Goal: Navigation & Orientation: Find specific page/section

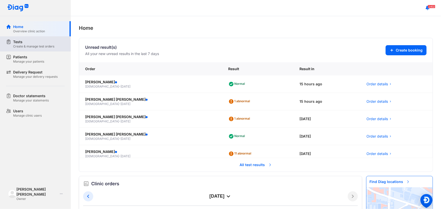
click at [14, 41] on div "Tests" at bounding box center [33, 41] width 41 height 5
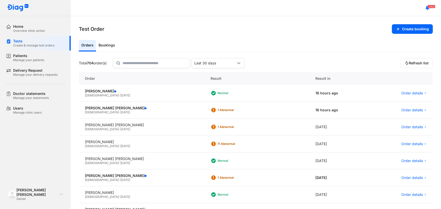
drag, startPoint x: 65, startPoint y: 114, endPoint x: 78, endPoint y: 111, distance: 13.6
click at [65, 114] on div "Users Manage clinic users" at bounding box center [38, 110] width 65 height 15
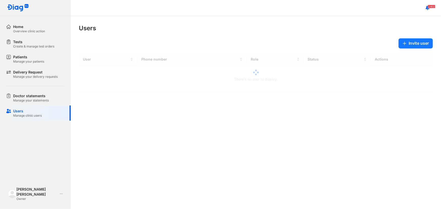
click at [17, 21] on div "Home Overview clinic action Tests Create & manage test orders Patients Manage y…" at bounding box center [35, 104] width 71 height 209
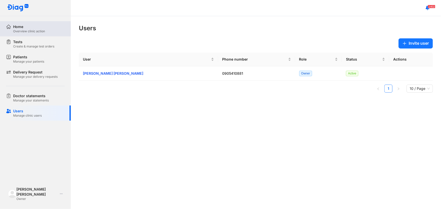
click at [25, 25] on div "Home" at bounding box center [29, 26] width 32 height 5
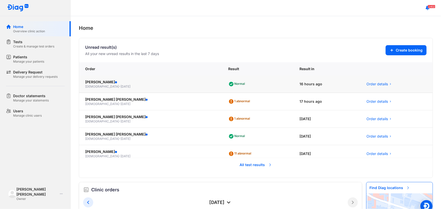
click at [120, 88] on span "[DATE]" at bounding box center [125, 87] width 10 height 4
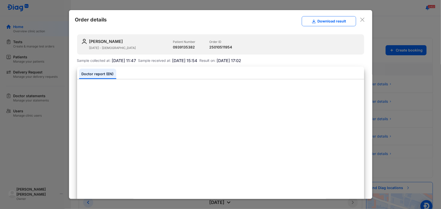
click at [24, 145] on div at bounding box center [220, 104] width 441 height 209
